Goal: Check status

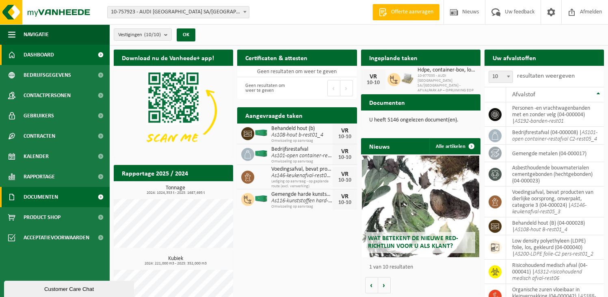
click at [51, 196] on span "Documenten" at bounding box center [41, 197] width 35 height 20
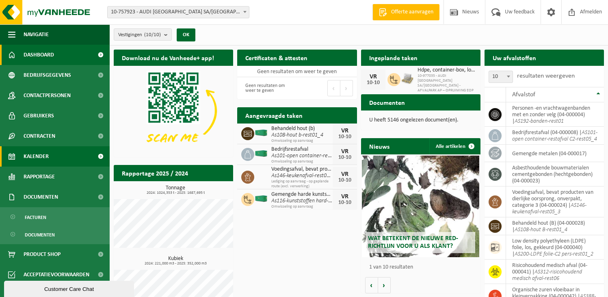
click at [49, 157] on link "Kalender" at bounding box center [55, 156] width 110 height 20
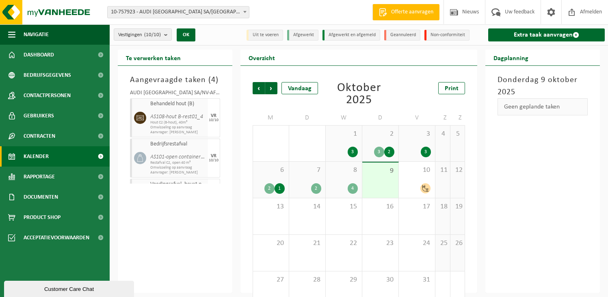
click at [338, 181] on div "8 4" at bounding box center [344, 180] width 36 height 36
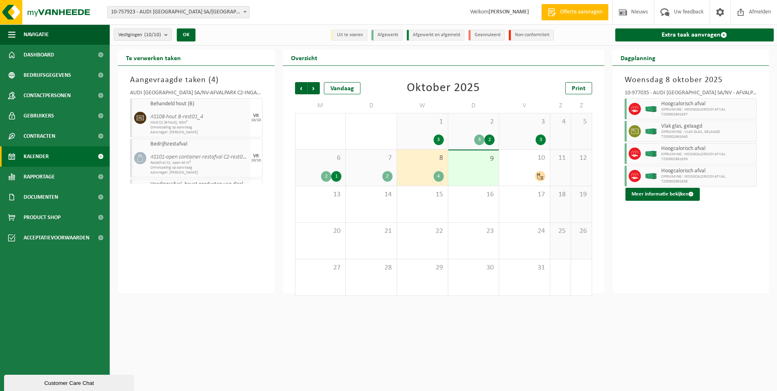
click at [377, 166] on div "7 2" at bounding box center [371, 168] width 51 height 36
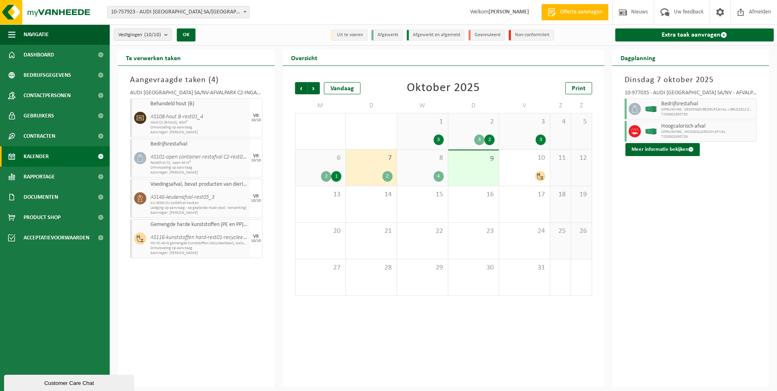
click at [417, 162] on span "8" at bounding box center [422, 158] width 43 height 9
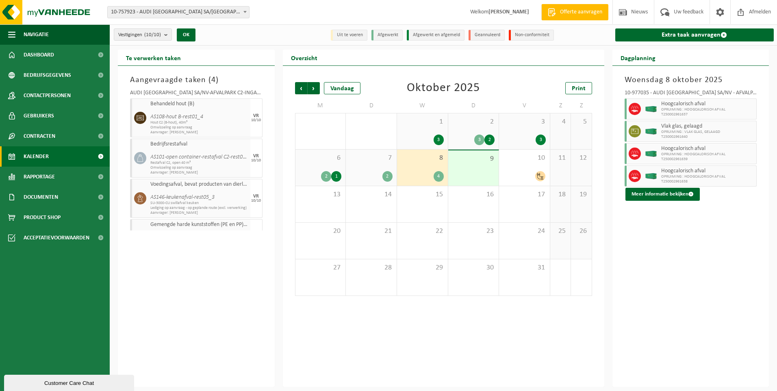
click at [451, 163] on div "9" at bounding box center [473, 167] width 51 height 35
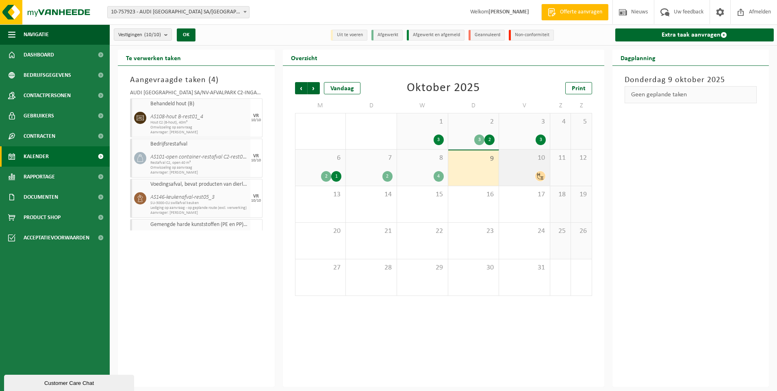
click at [507, 160] on span "10" at bounding box center [524, 158] width 43 height 9
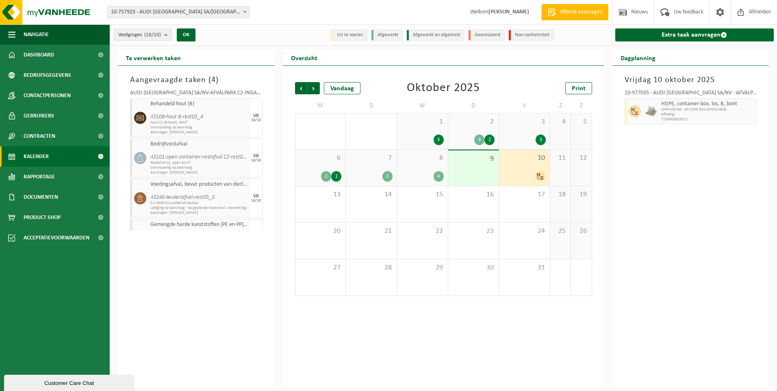
click at [419, 164] on div "8 4" at bounding box center [422, 168] width 51 height 36
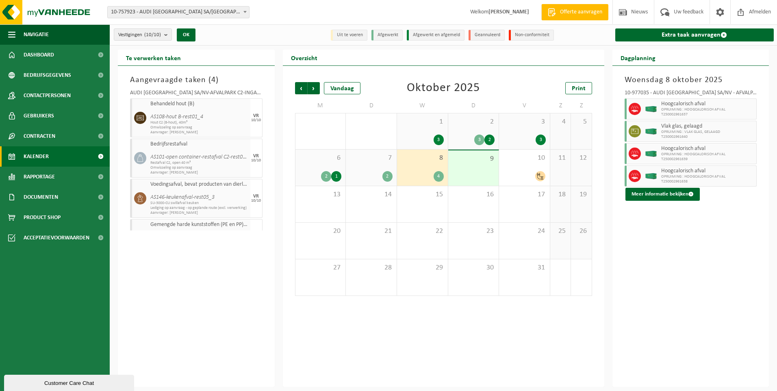
click at [375, 89] on div "Vorige Volgende Vandaag" at bounding box center [335, 88] width 81 height 12
